Goal: Download file/media

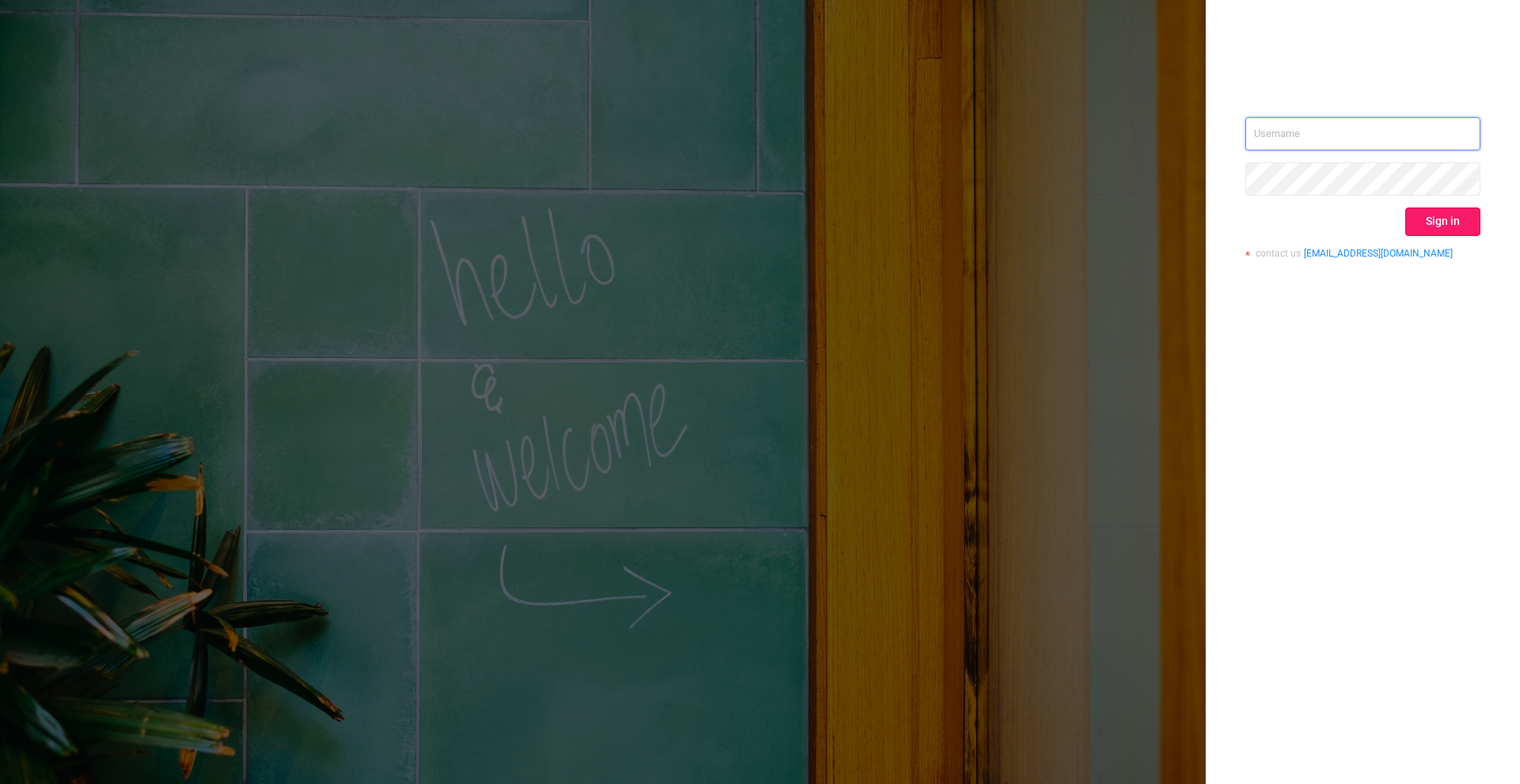
type input "[PERSON_NAME][EMAIL_ADDRESS][DOMAIN_NAME]"
click at [1446, 221] on button "Sign in" at bounding box center [1442, 221] width 75 height 28
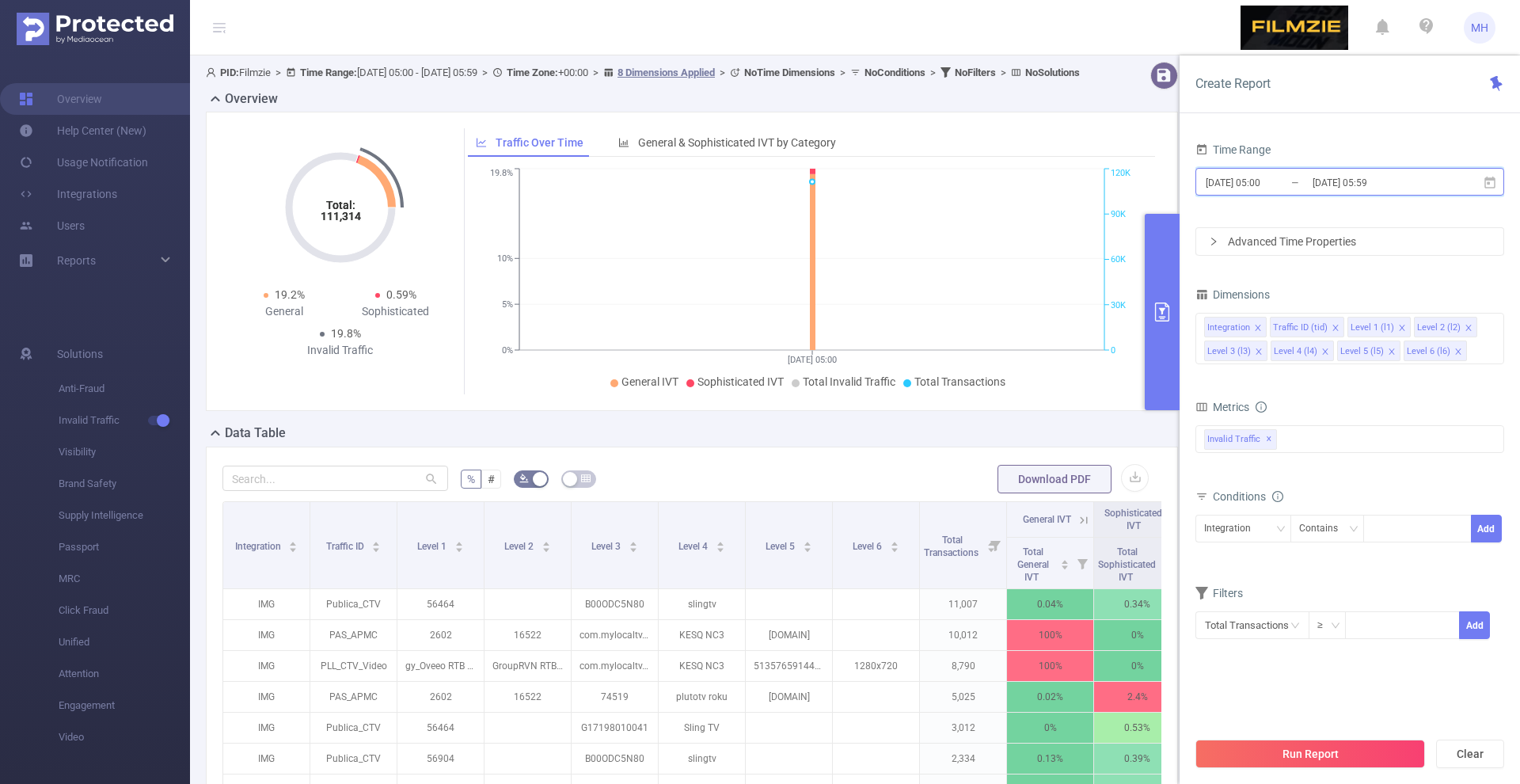
click at [1261, 193] on span "[DATE] 05:00 _ [DATE] 05:59" at bounding box center [1350, 182] width 308 height 28
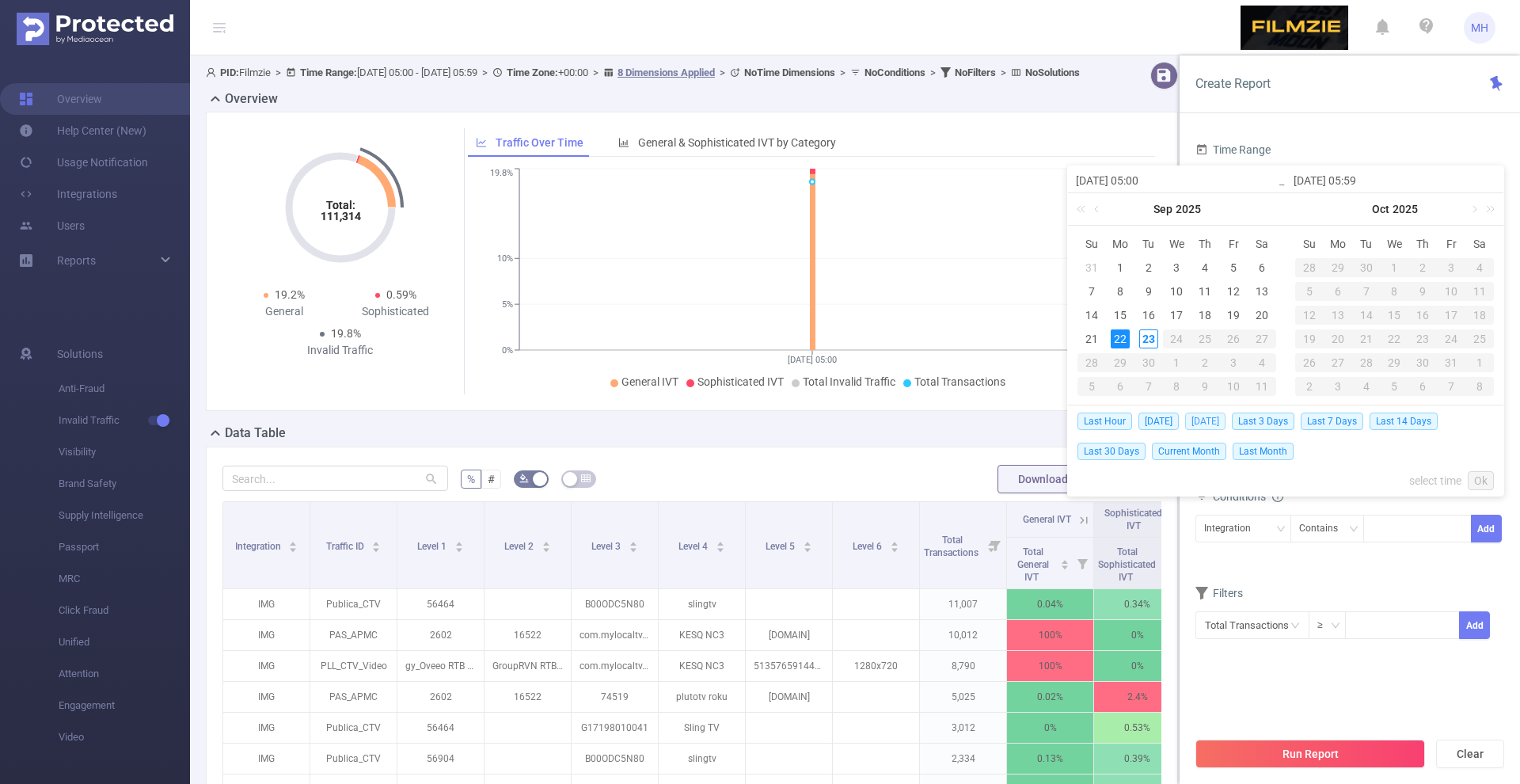
click at [1219, 421] on span "[DATE]" at bounding box center [1205, 421] width 40 height 17
type input "[DATE] 00:00"
type input "[DATE] 23:59"
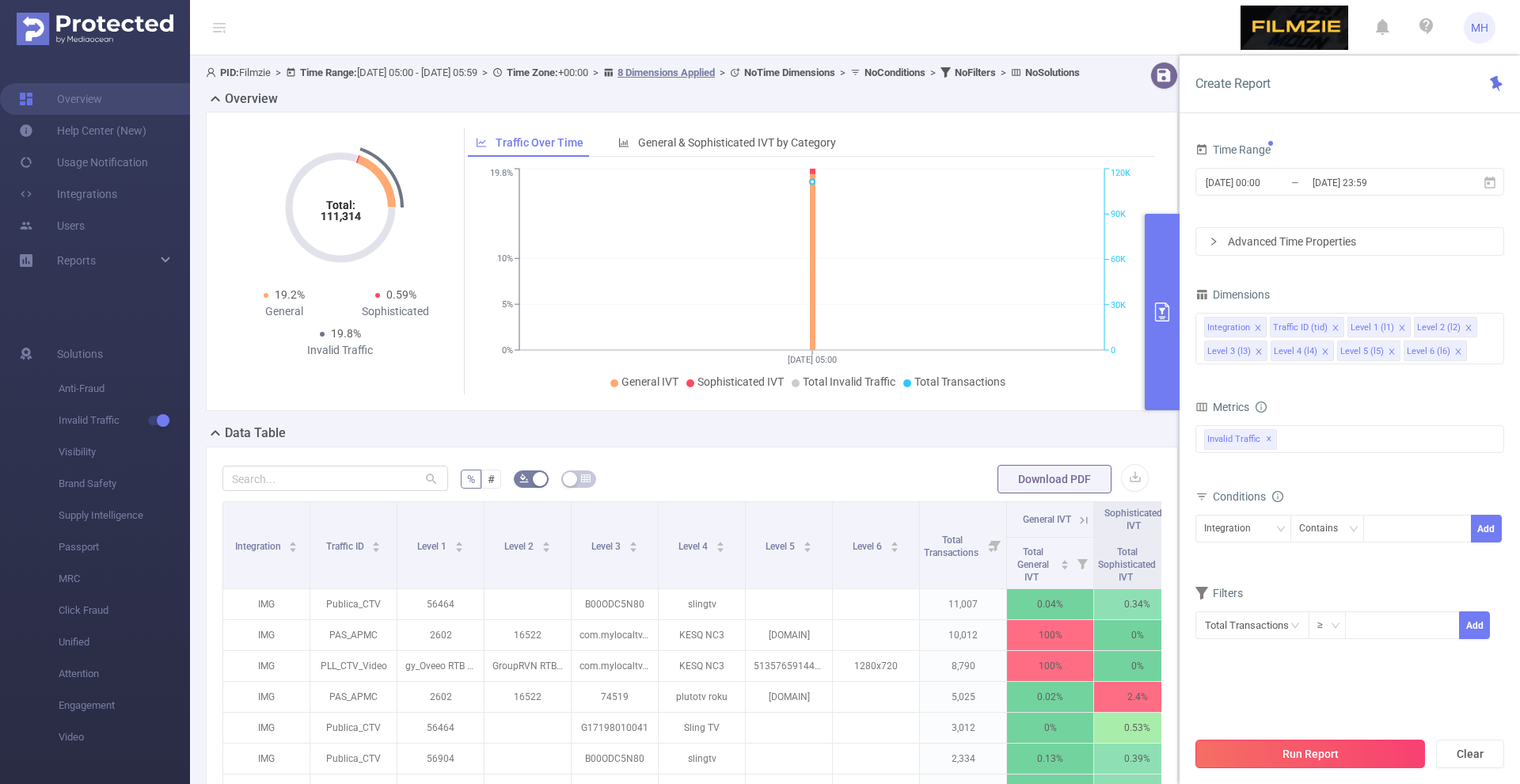
click at [1275, 756] on button "Run Report" at bounding box center [1311, 753] width 230 height 28
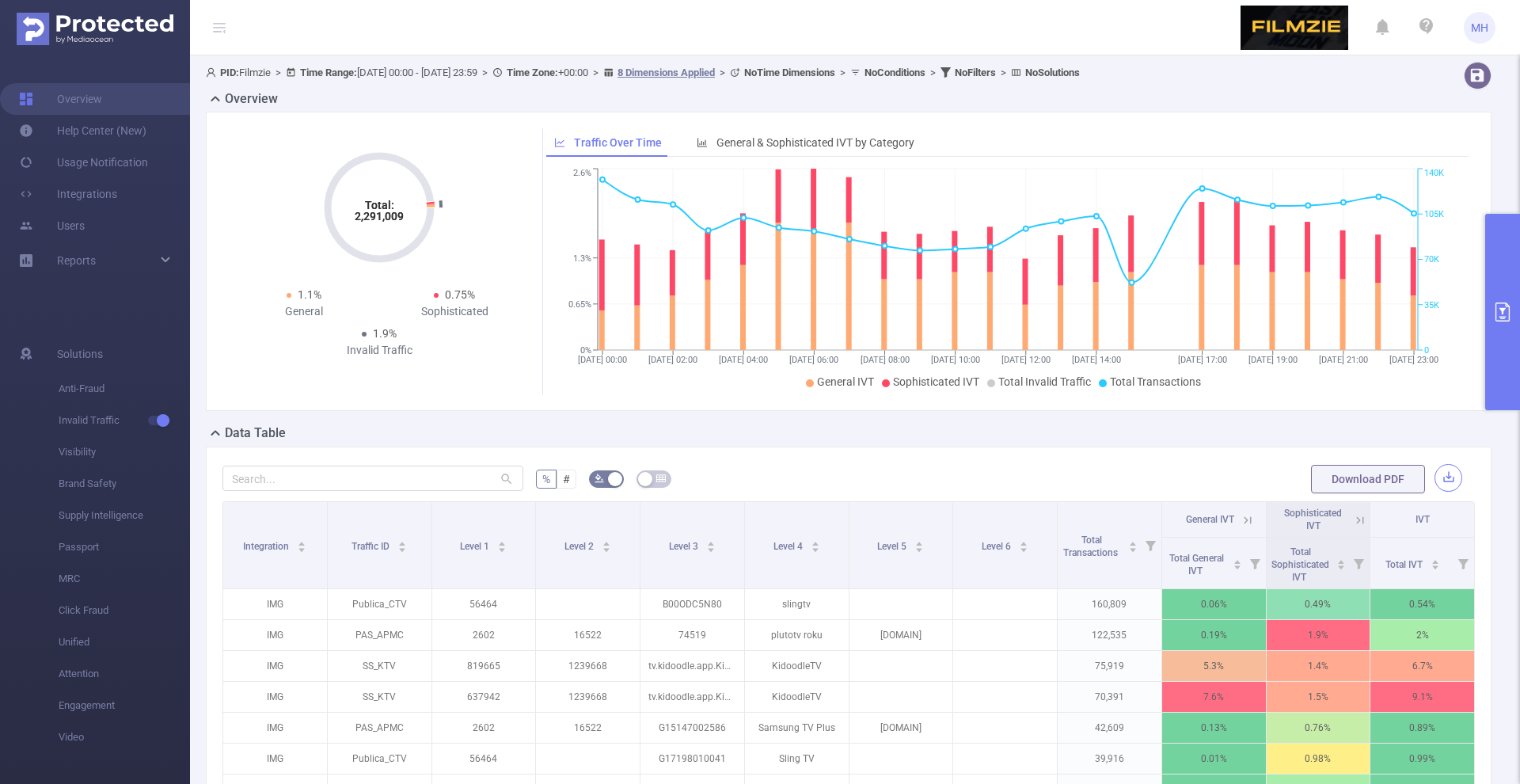
click at [1452, 468] on button "button" at bounding box center [1448, 478] width 28 height 28
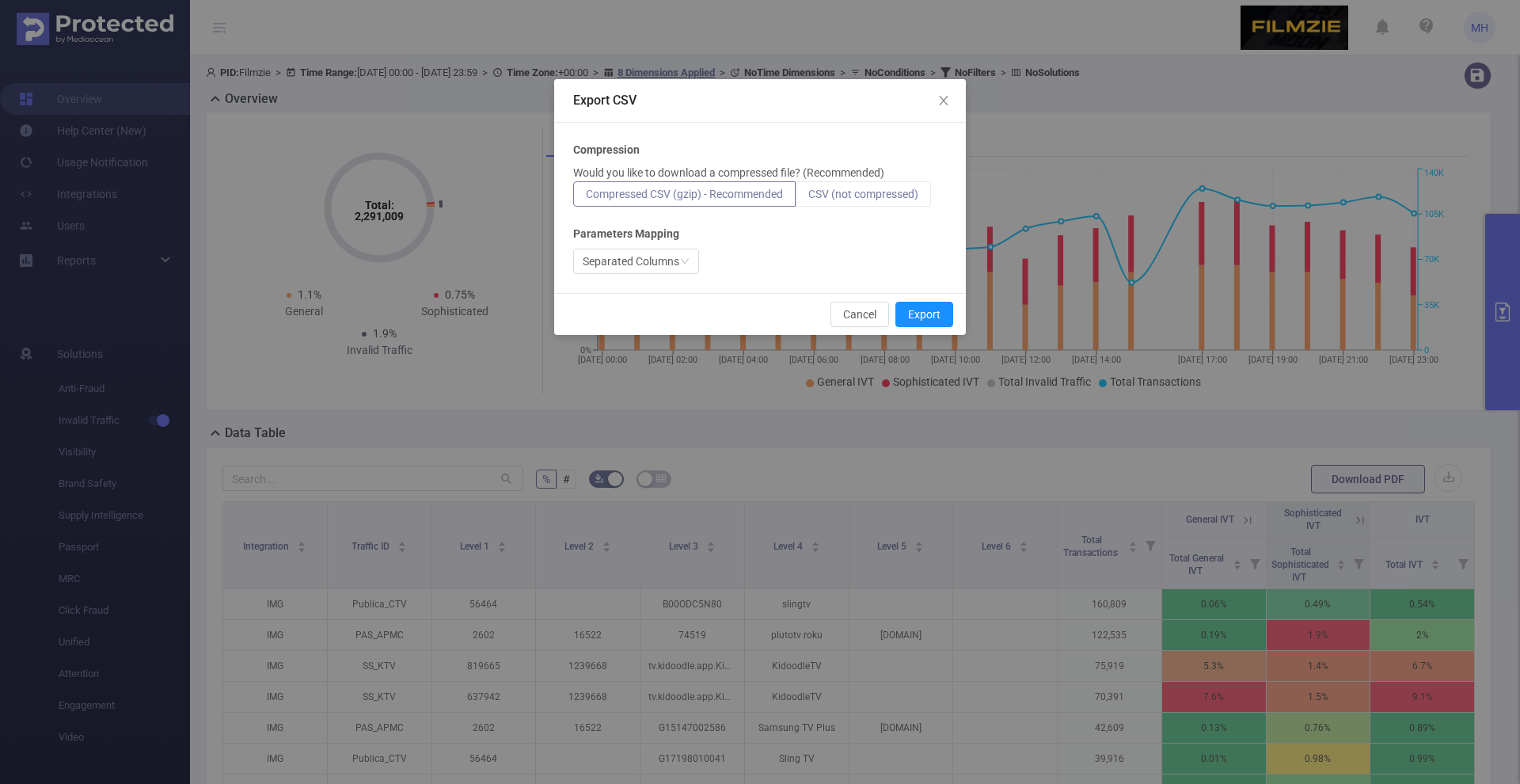
click at [894, 190] on span "CSV (not compressed)" at bounding box center [863, 194] width 110 height 13
click at [808, 198] on input "CSV (not compressed)" at bounding box center [808, 198] width 0 height 0
click at [922, 322] on button "Export" at bounding box center [924, 314] width 58 height 25
